Goal: Use online tool/utility: Utilize a website feature to perform a specific function

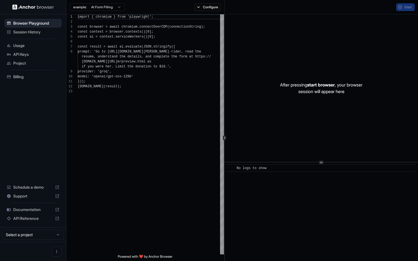
scroll to position [35, 0]
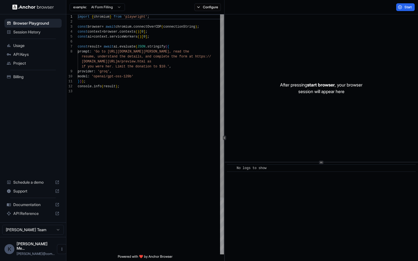
click at [147, 104] on div "import { chromium } from 'playwright' ; const browser = await chromium . connec…" at bounding box center [151, 171] width 146 height 315
click at [157, 111] on div "import { chromium } from 'playwright' ; const browser = await chromium . connec…" at bounding box center [151, 171] width 146 height 315
click at [128, 83] on div "import { chromium } from 'playwright' ; const browser = await chromium . connec…" at bounding box center [151, 171] width 146 height 315
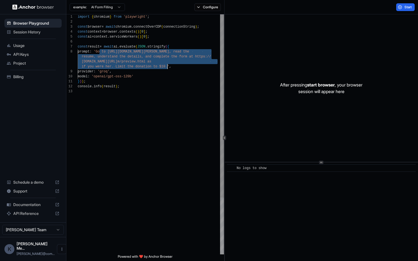
drag, startPoint x: 100, startPoint y: 51, endPoint x: 167, endPoint y: 69, distance: 70.0
click at [167, 69] on div "import { chromium } from 'playwright' ; const browser = await chromium . connec…" at bounding box center [151, 171] width 146 height 315
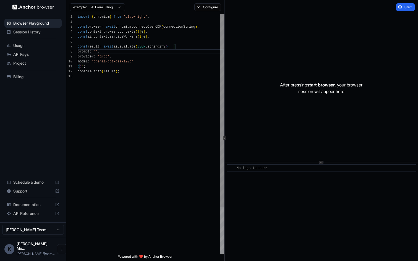
scroll to position [40, 0]
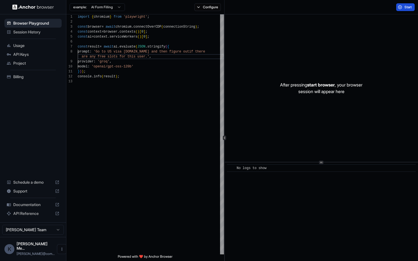
click at [406, 5] on span "Start" at bounding box center [408, 7] width 8 height 4
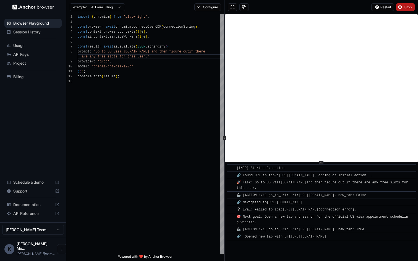
click at [400, 7] on button "Stop" at bounding box center [405, 7] width 19 height 8
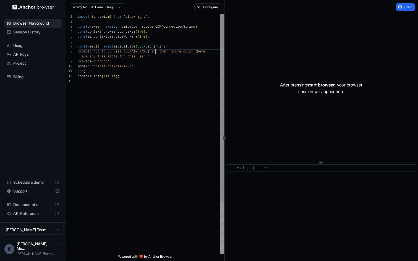
scroll to position [35, 0]
drag, startPoint x: 156, startPoint y: 52, endPoint x: 112, endPoint y: 52, distance: 44.2
click at [112, 52] on div "import { chromium } from 'playwright' ; const browser = await chromium . connec…" at bounding box center [151, 166] width 146 height 305
click at [205, 99] on div "import { chromium } from 'playwright' ; const browser = await chromium . connec…" at bounding box center [151, 166] width 146 height 305
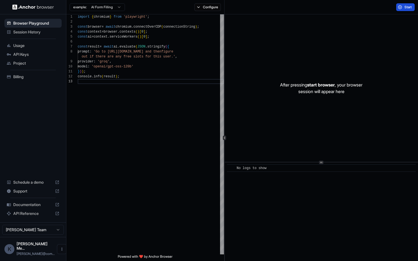
click at [398, 8] on button "Start" at bounding box center [405, 7] width 19 height 8
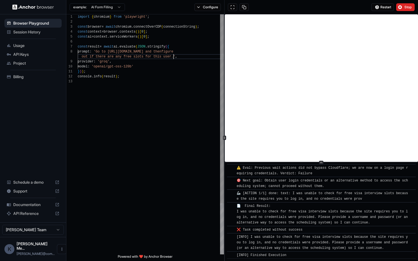
scroll to position [40, 0]
click at [173, 56] on div "import { chromium } from 'playwright' ; const browser = await chromium . connec…" at bounding box center [151, 166] width 146 height 305
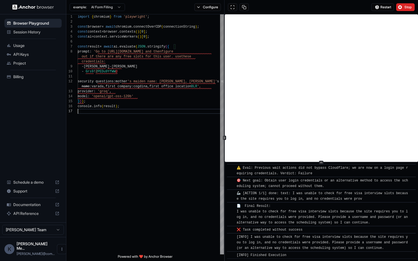
scroll to position [45, 0]
click at [146, 124] on div "import { chromium } from 'playwright' ; const browser = await chromium . connec…" at bounding box center [151, 181] width 146 height 335
click at [117, 82] on div "import { chromium } from 'playwright' ; const browser = await chromium . connec…" at bounding box center [151, 181] width 146 height 335
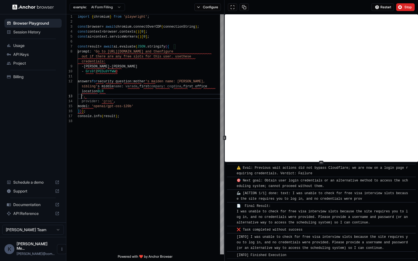
scroll to position [35, 0]
click at [403, 9] on button "Stop" at bounding box center [405, 7] width 19 height 8
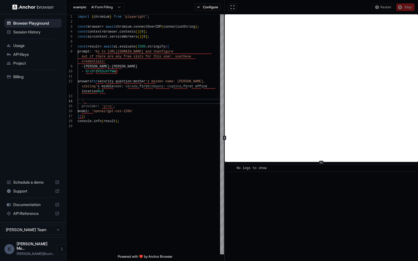
scroll to position [0, 0]
click at [92, 99] on div "import { chromium } from 'playwright' ; const browser = await chromium . connec…" at bounding box center [151, 188] width 146 height 349
click at [104, 97] on div "import { chromium } from 'playwright' ; const browser = await chromium . connec…" at bounding box center [151, 188] width 146 height 349
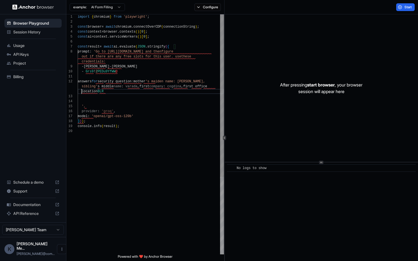
scroll to position [25, 0]
click at [122, 94] on div "import { chromium } from 'playwright' ; const browser = await chromium . connec…" at bounding box center [151, 191] width 146 height 354
click at [132, 88] on div "import { chromium } from 'playwright' ; const browser = await chromium . connec…" at bounding box center [151, 191] width 146 height 354
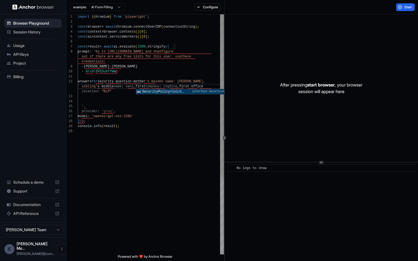
click at [116, 91] on div "import { chromium } from 'playwright' ; const browser = await chromium . connec…" at bounding box center [151, 191] width 146 height 354
click at [113, 102] on div "import { chromium } from 'playwright' ; const browser = await chromium . connec…" at bounding box center [151, 191] width 146 height 354
click at [119, 93] on div "import { chromium } from 'playwright' ; const browser = await chromium . connec…" at bounding box center [151, 191] width 146 height 354
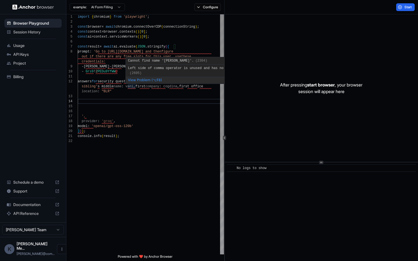
click at [128, 87] on div "import { chromium } from 'playwright' ; const browser = await chromium . connec…" at bounding box center [151, 196] width 146 height 364
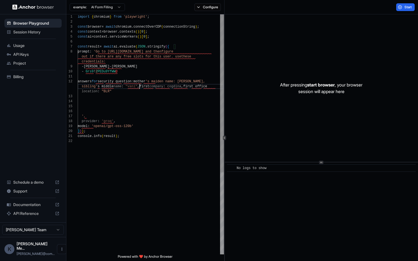
click at [173, 87] on div "import { chromium } from 'playwright' ; const browser = await chromium . connec…" at bounding box center [151, 196] width 146 height 364
click at [188, 81] on div "import { chromium } from 'playwright' ; const browser = await chromium . connec…" at bounding box center [151, 196] width 146 height 364
click at [148, 108] on div "import { chromium } from 'playwright' ; const browser = await chromium . connec…" at bounding box center [151, 196] width 146 height 364
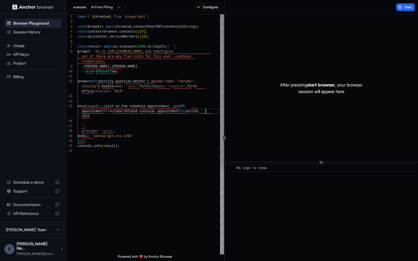
scroll to position [45, 0]
click at [205, 111] on div "import { chromium } from 'playwright' ; const browser = await chromium . connec…" at bounding box center [151, 201] width 146 height 374
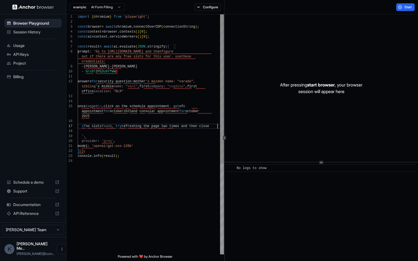
scroll to position [15, 0]
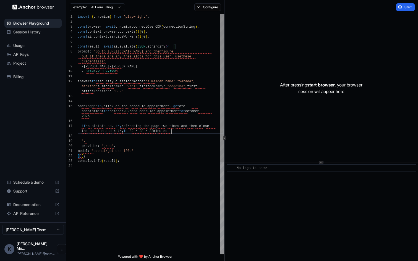
click at [199, 130] on div "import { chromium } from 'playwright' ; const browser = await chromium . connec…" at bounding box center [151, 208] width 146 height 389
click at [177, 139] on div "import { chromium } from 'playwright' ; const browser = await chromium . connec…" at bounding box center [151, 208] width 146 height 389
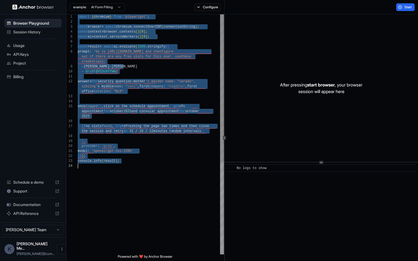
scroll to position [0, 0]
type textarea "**********"
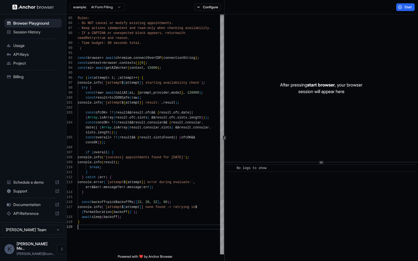
scroll to position [40, 0]
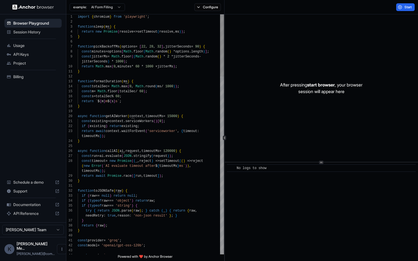
type textarea "**********"
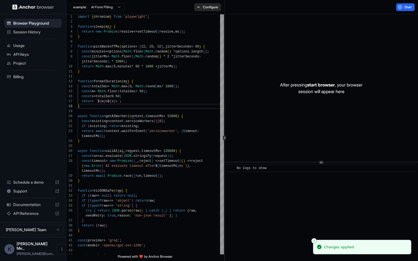
click at [211, 7] on button "Configure" at bounding box center [207, 7] width 27 height 8
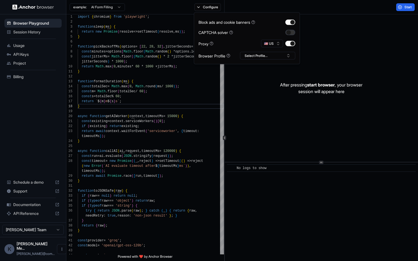
click at [286, 31] on button "button" at bounding box center [290, 33] width 10 height 6
click at [276, 43] on button "🇺🇸 US" at bounding box center [272, 44] width 22 height 8
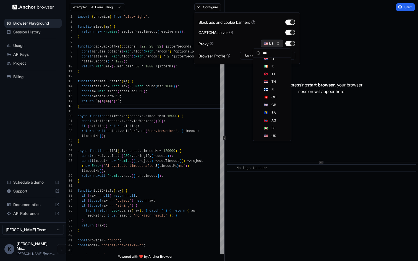
scroll to position [0, 0]
type input "*****"
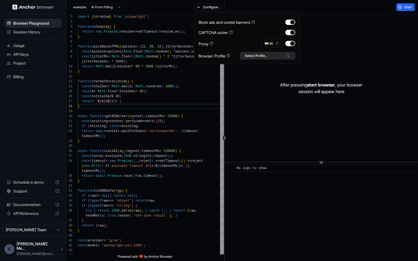
click at [253, 56] on button "Select Profile..." at bounding box center [267, 56] width 55 height 8
click at [233, 52] on div "Browser Profile Select Profile..." at bounding box center [246, 56] width 97 height 8
click at [289, 22] on button "button" at bounding box center [290, 22] width 10 height 6
click at [258, 107] on div "After pressing start browser , your browser session will appear here" at bounding box center [321, 88] width 193 height 148
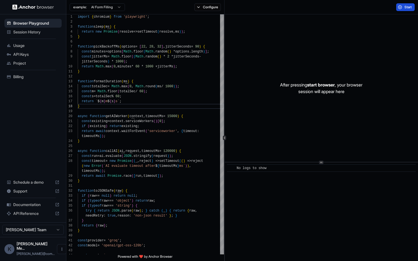
click at [405, 9] on span "Start" at bounding box center [408, 7] width 8 height 4
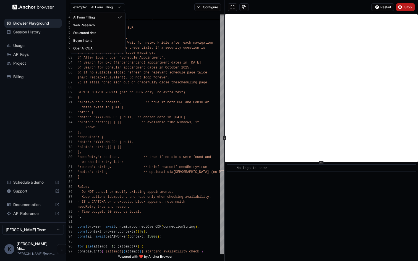
click at [119, 8] on html "Browser Playground Session History Usage API Keys Project Billing Schedule a de…" at bounding box center [209, 130] width 418 height 261
click at [139, 39] on html "Browser Playground Session History Usage API Keys Project Billing Schedule a de…" at bounding box center [209, 130] width 418 height 261
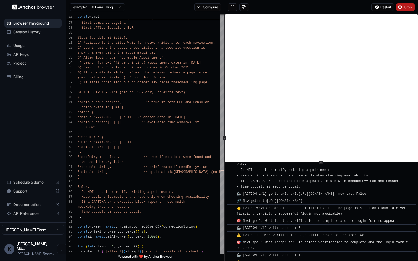
scroll to position [364, 0]
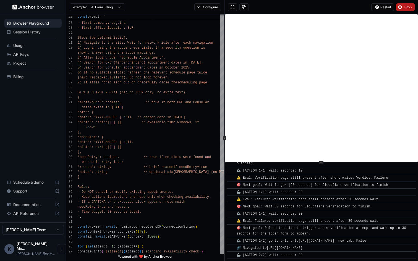
click at [295, 228] on span "🎯 Next goal: Reload the site to trigger a new verification attempt and wait up …" at bounding box center [321, 230] width 171 height 9
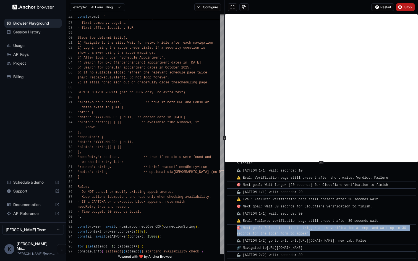
click at [295, 228] on span "🎯 Next goal: Reload the site to trigger a new verification attempt and wait up …" at bounding box center [321, 230] width 171 height 9
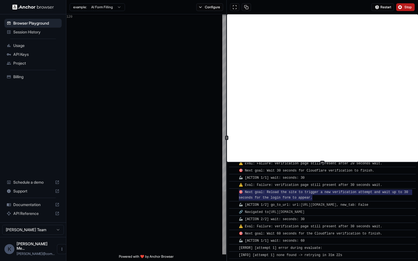
scroll to position [405, 0]
click at [228, 139] on icon at bounding box center [226, 137] width 3 height 3
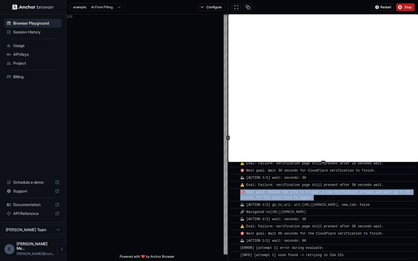
click at [265, 201] on div "🎯 Next goal: Reload the site to trigger a new verification attempt and wait up …" at bounding box center [324, 195] width 169 height 11
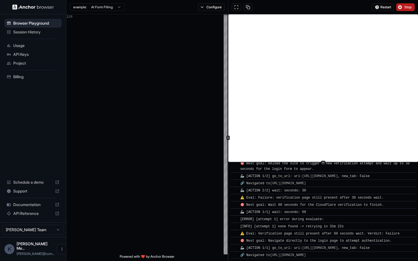
scroll to position [467, 0]
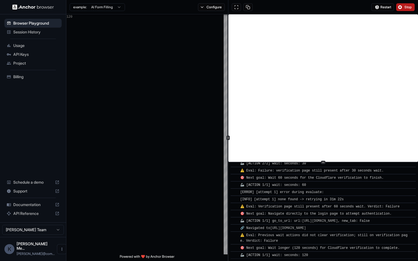
click at [406, 7] on span "Stop" at bounding box center [408, 7] width 8 height 4
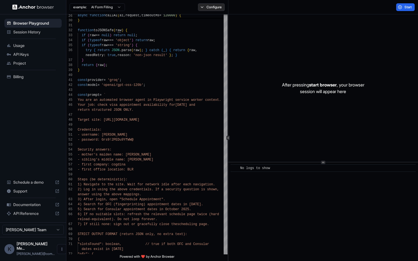
click at [213, 9] on button "Configure" at bounding box center [211, 7] width 27 height 8
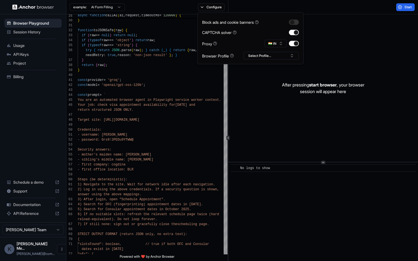
click at [273, 35] on div "Block ads and cookie banners CAPTCHA solver Proxy 🇮🇳 IN Browser Profile Select …" at bounding box center [250, 38] width 97 height 43
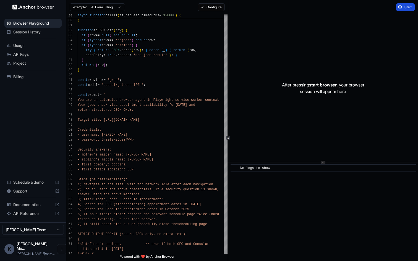
click at [412, 5] on button "Start" at bounding box center [405, 7] width 19 height 8
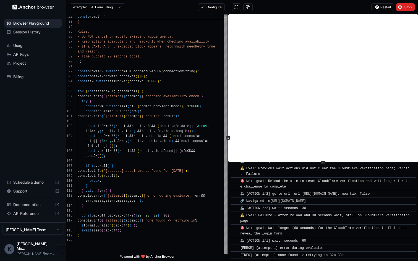
scroll to position [471, 0]
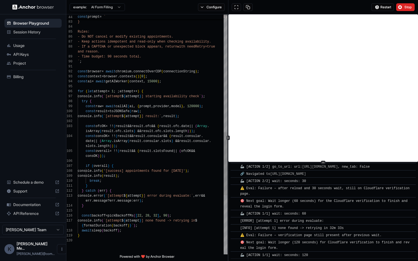
click at [178, 186] on div ""notes": string // optional dia gnostics (no PII) } Rules: - Do NOT cancel or m…" at bounding box center [153, 22] width 150 height 911
type textarea "**********"
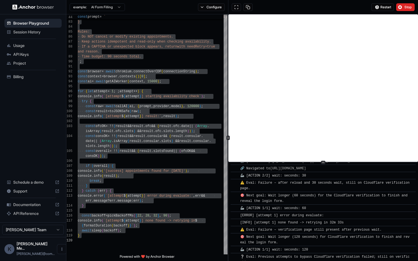
scroll to position [518, 0]
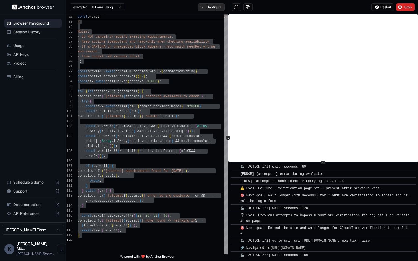
click at [212, 7] on button "Configure" at bounding box center [211, 7] width 27 height 8
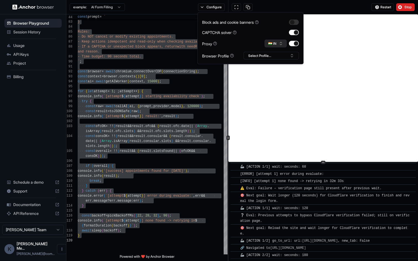
click at [273, 46] on button "🇮🇳 IN" at bounding box center [275, 44] width 22 height 8
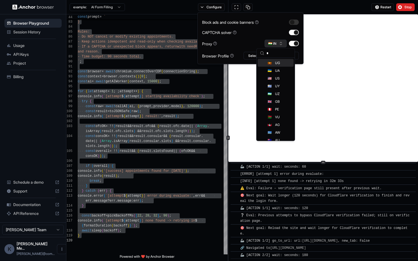
type input "**"
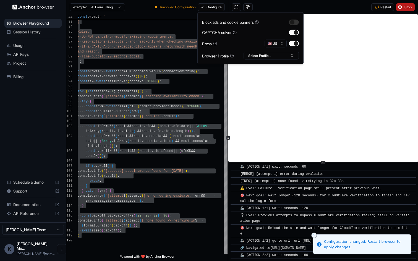
click at [406, 7] on span "Stop" at bounding box center [408, 7] width 8 height 4
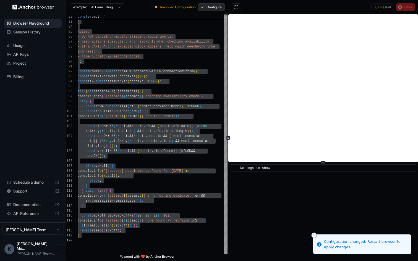
click at [207, 5] on button "Configure" at bounding box center [211, 7] width 27 height 8
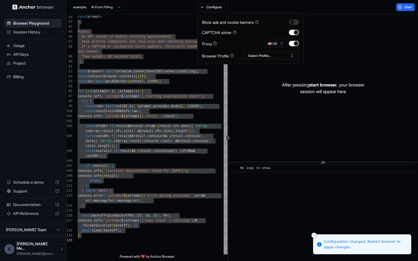
click at [313, 234] on icon "Close toast" at bounding box center [313, 235] width 3 height 3
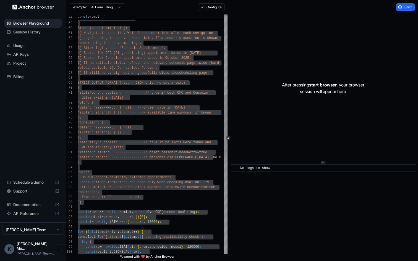
click at [176, 108] on div ""notes": string // optional dia gnostics (no PII) } Rules: - Do NOT cancel or m…" at bounding box center [153, 162] width 150 height 911
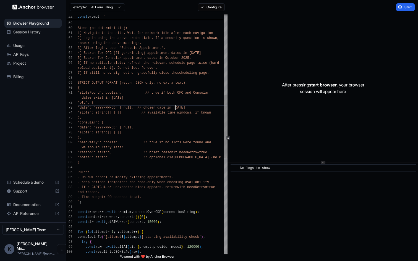
type textarea "**********"
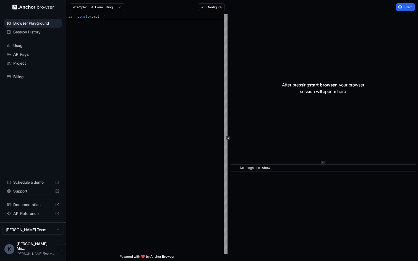
type textarea "**********"
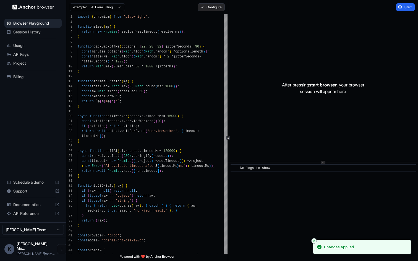
click at [211, 7] on button "Configure" at bounding box center [211, 7] width 27 height 8
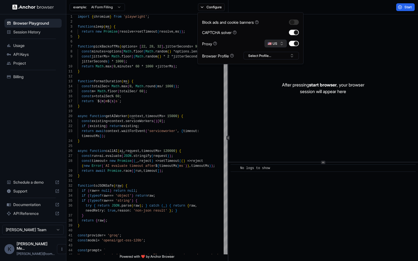
click at [275, 45] on button "🇺🇸 US" at bounding box center [275, 44] width 22 height 8
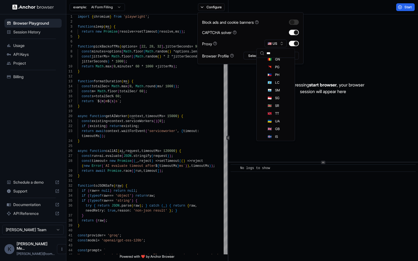
scroll to position [0, 0]
type input "*****"
click at [315, 64] on div "After pressing start browser , your browser session will appear here" at bounding box center [323, 88] width 190 height 148
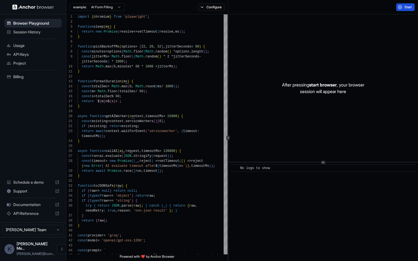
click at [401, 10] on button "Start" at bounding box center [405, 7] width 19 height 8
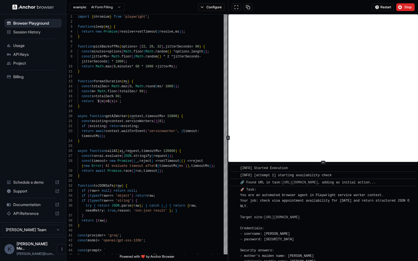
scroll to position [511, 0]
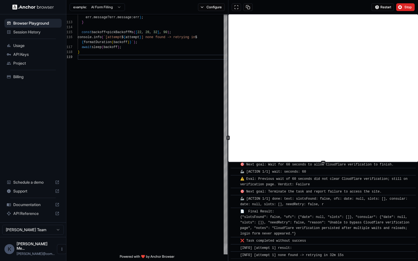
click at [402, 9] on button "Stop" at bounding box center [405, 7] width 19 height 8
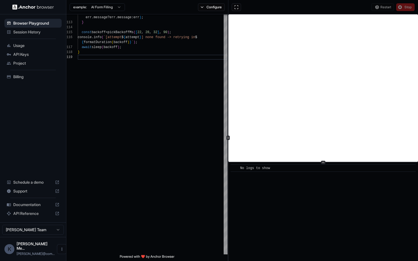
scroll to position [0, 0]
click at [214, 9] on button "Configure" at bounding box center [211, 7] width 27 height 8
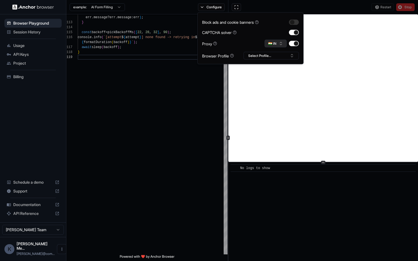
click at [278, 46] on button "🇮🇳 IN" at bounding box center [275, 44] width 22 height 8
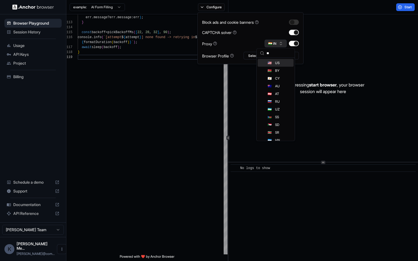
type input "***"
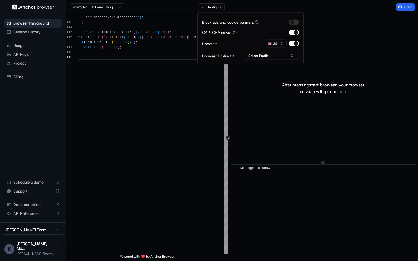
click at [286, 84] on p "After pressing start browser , your browser session will appear here" at bounding box center [323, 87] width 82 height 13
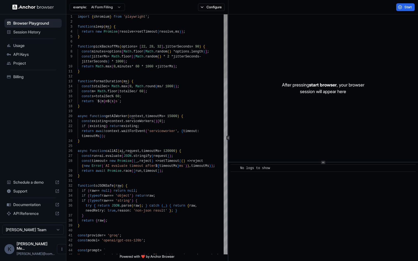
click at [402, 9] on button "Start" at bounding box center [405, 7] width 19 height 8
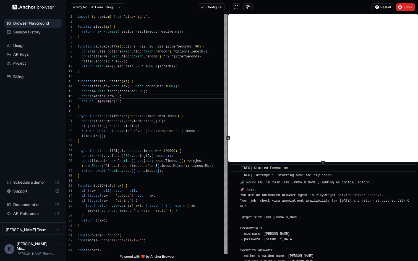
scroll to position [344, 0]
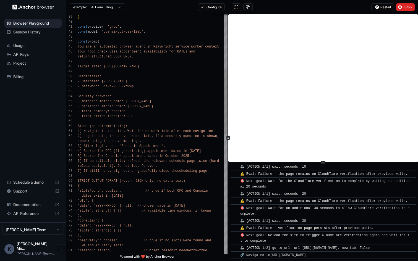
scroll to position [386, 0]
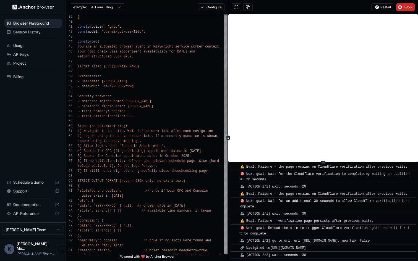
click at [164, 108] on div "Steps (be deterministic): 1) Navigate to the site. Wait for network idle aft er…" at bounding box center [153, 256] width 150 height 901
click at [165, 115] on div "Steps (be deterministic): 1) Navigate to the site. Wait for network idle aft er…" at bounding box center [153, 256] width 150 height 901
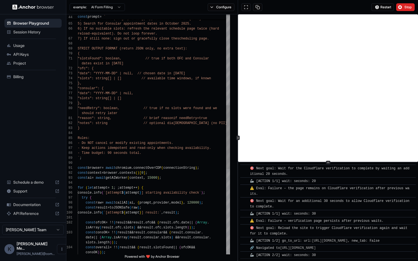
click at [238, 156] on div at bounding box center [238, 137] width 0 height 247
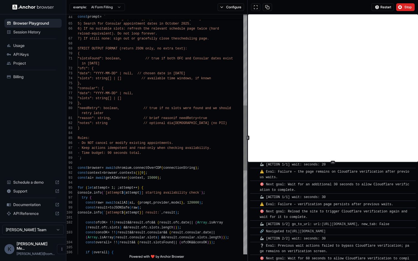
scroll to position [441, 0]
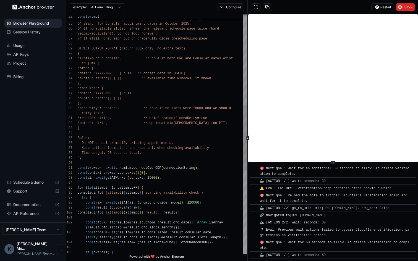
click at [202, 117] on div "3) After login, open "Schedule Appointment". 4) Search for OFC (fingerprinting)…" at bounding box center [162, 121] width 169 height 887
click at [201, 133] on div "3) After login, open "Schedule Appointment". 4) Search for OFC (fingerprinting)…" at bounding box center [162, 121] width 169 height 887
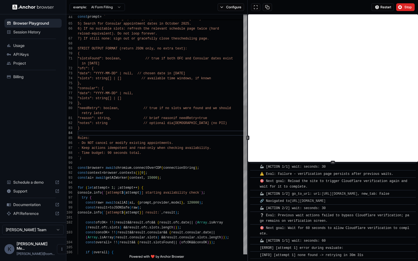
scroll to position [455, 0]
click at [217, 120] on div "3) After login, open "Schedule Appointment". 4) Search for OFC (fingerprinting)…" at bounding box center [162, 121] width 169 height 887
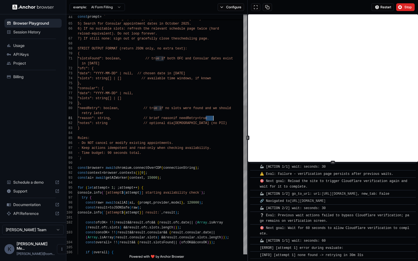
click at [217, 120] on div "3) After login, open "Schedule Appointment". 4) Search for OFC (fingerprinting)…" at bounding box center [162, 121] width 169 height 887
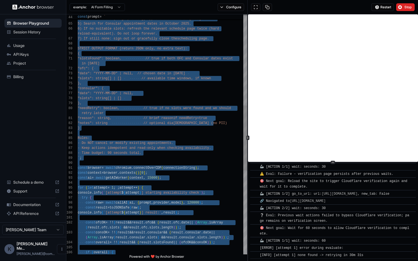
click at [217, 127] on div "3) After login, open "Schedule Appointment". 4) Search for OFC (fingerprinting)…" at bounding box center [162, 121] width 169 height 887
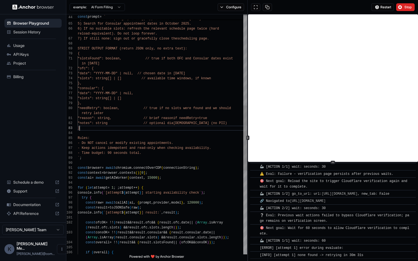
scroll to position [0, 0]
click at [217, 127] on div "3) After login, open "Schedule Appointment". 4) Search for OFC (fingerprinting)…" at bounding box center [162, 121] width 169 height 887
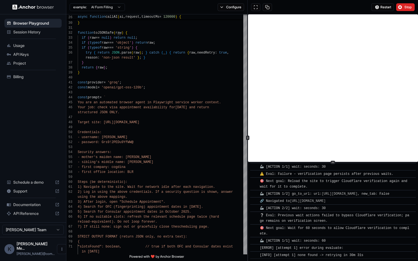
click at [335, 197] on div "​ 🦾 [ACTION 1/2] go_to_url: url: https://www.usvisascheduling.com/ , new_tab: F…" at bounding box center [332, 193] width 165 height 7
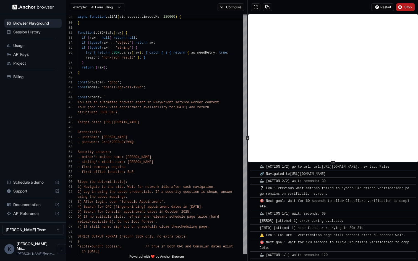
click at [413, 11] on button "Stop" at bounding box center [405, 7] width 19 height 8
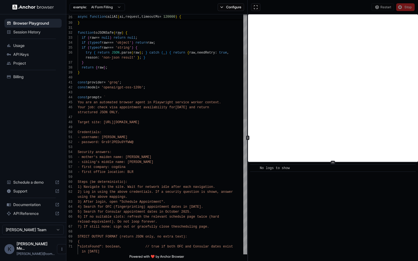
type textarea "**********"
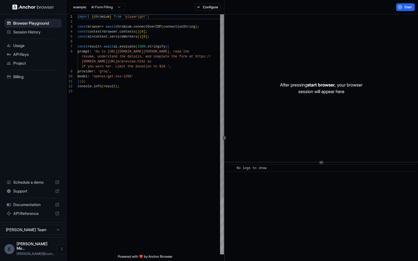
click at [169, 86] on div "import { chromium } from 'playwright' ; const browser = await chromium . connec…" at bounding box center [151, 171] width 146 height 315
type textarea "**********"
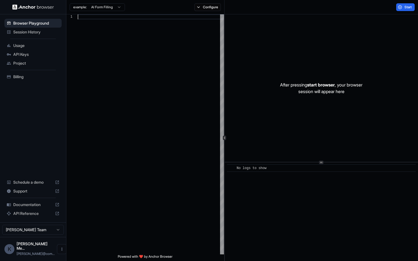
type textarea "**********"
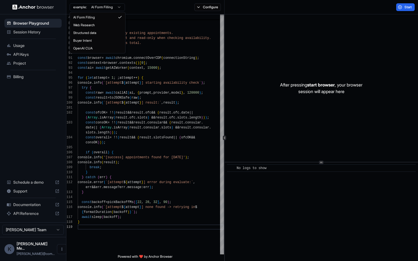
click at [116, 7] on html "Browser Playground Session History Usage API Keys Project Billing Schedule a de…" at bounding box center [209, 130] width 418 height 261
click at [148, 44] on html "Browser Playground Session History Usage API Keys Project Billing Schedule a de…" at bounding box center [209, 130] width 418 height 261
click at [402, 7] on button "Start" at bounding box center [405, 7] width 19 height 8
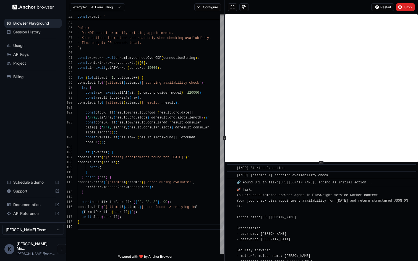
scroll to position [433, 0]
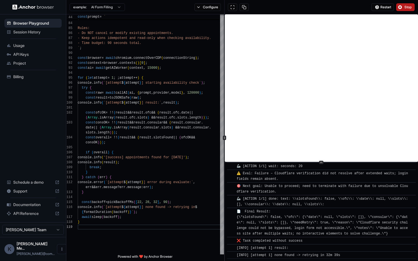
click at [405, 9] on button "Stop" at bounding box center [405, 7] width 19 height 8
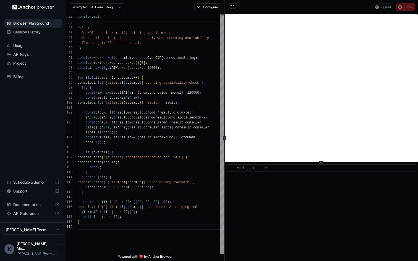
scroll to position [0, 0]
click at [405, 9] on div "Restart Stop" at bounding box center [392, 7] width 43 height 8
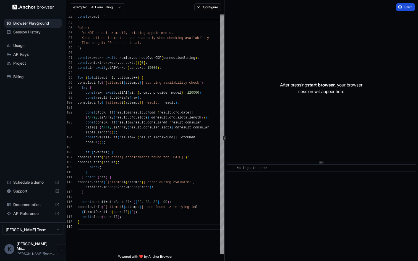
click at [397, 9] on button "Start" at bounding box center [405, 7] width 19 height 8
click at [399, 6] on button "Start" at bounding box center [405, 7] width 19 height 8
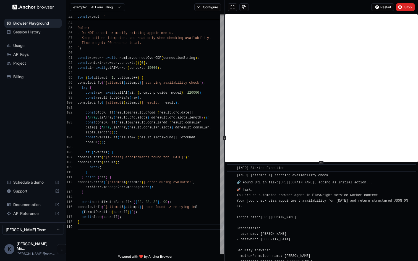
scroll to position [534, 0]
